Goal: Transaction & Acquisition: Download file/media

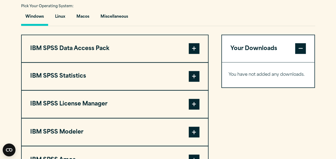
scroll to position [390, 0]
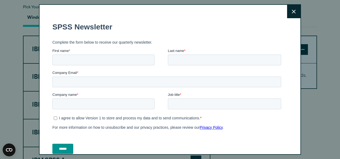
click at [290, 9] on button "Close" at bounding box center [293, 11] width 13 height 13
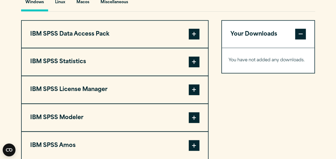
scroll to position [409, 0]
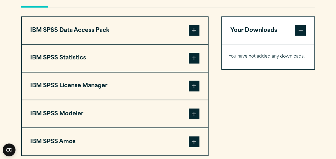
click at [189, 63] on span at bounding box center [193, 58] width 11 height 11
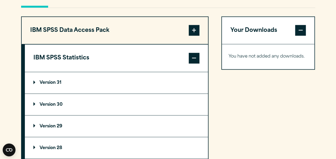
click at [78, 114] on summary "Version 30" at bounding box center [116, 103] width 183 height 21
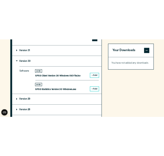
scroll to position [472, 0]
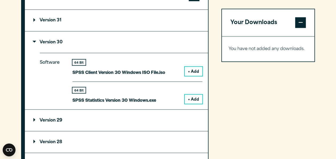
click at [194, 103] on button "+ Add" at bounding box center [193, 98] width 18 height 9
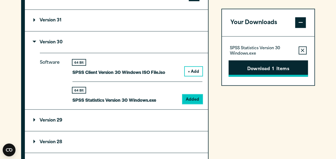
click at [262, 68] on button "Download 1 Items" at bounding box center [267, 68] width 79 height 17
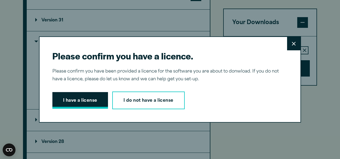
click at [75, 99] on button "I have a license" at bounding box center [80, 100] width 56 height 17
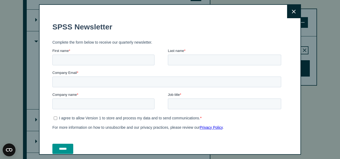
click at [287, 13] on button "Close" at bounding box center [293, 11] width 13 height 13
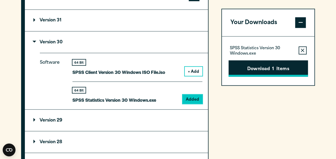
click at [258, 74] on button "Download 1 Items" at bounding box center [267, 68] width 79 height 17
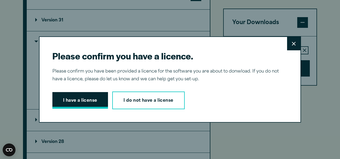
click at [82, 101] on button "I have a license" at bounding box center [80, 100] width 56 height 17
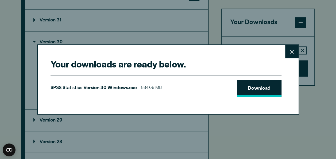
click at [237, 86] on link "Download" at bounding box center [259, 88] width 44 height 17
click at [249, 81] on link "Download" at bounding box center [259, 88] width 44 height 17
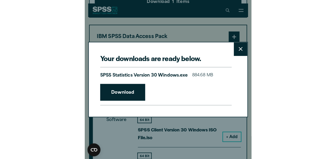
scroll to position [469, 0]
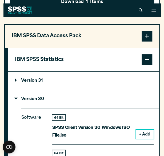
drag, startPoint x: 29, startPoint y: 37, endPoint x: 29, endPoint y: 34, distance: 2.9
click at [29, 34] on div "Your downloads are ready below. Close SPSS Statistics Version 30 Windows.exe 88…" at bounding box center [82, 78] width 164 height 156
